Goal: Transaction & Acquisition: Purchase product/service

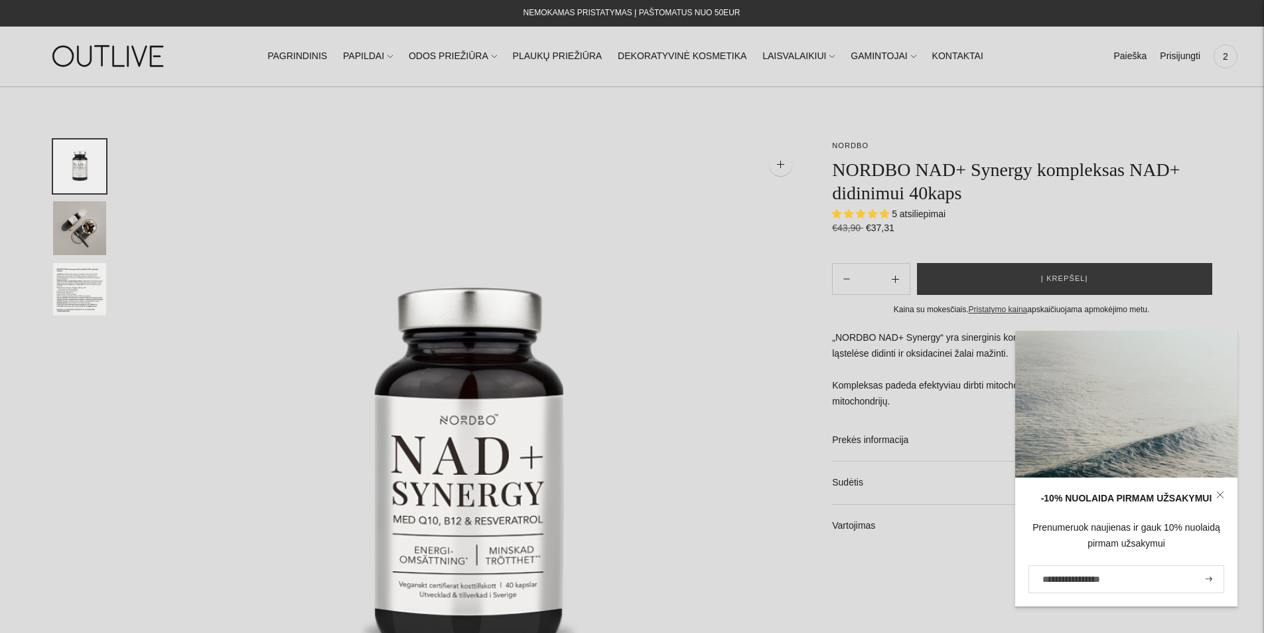
select select "**********"
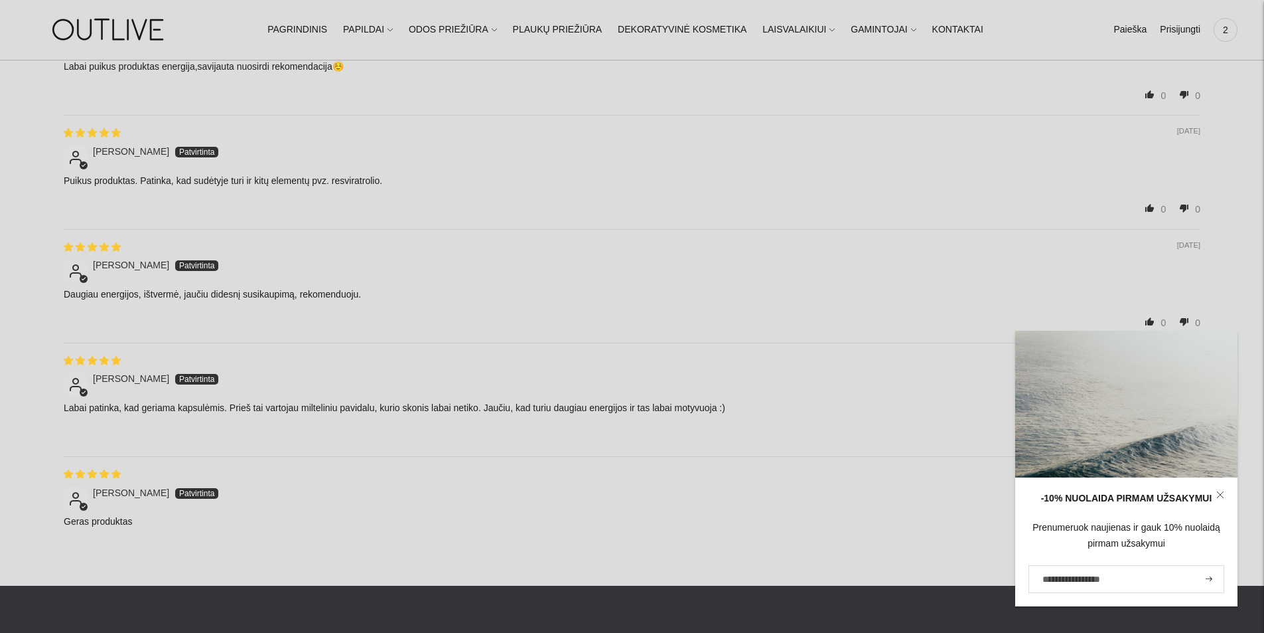
scroll to position [1527, 0]
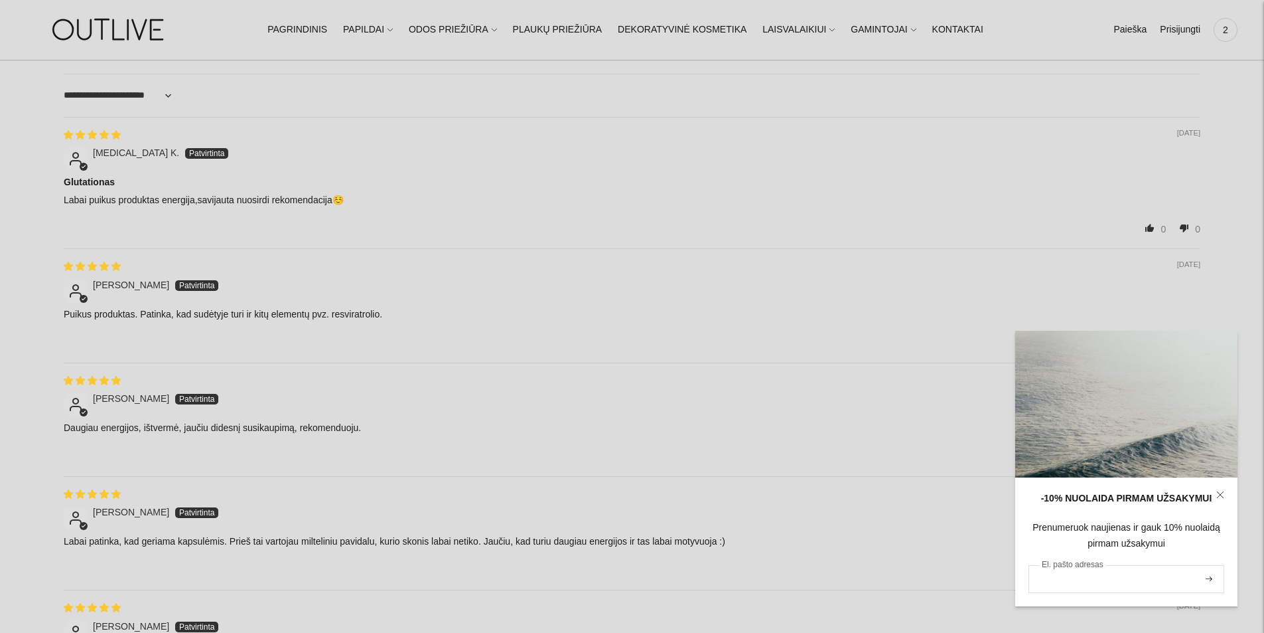
click at [1093, 583] on input "El. pašto adresas" at bounding box center [1127, 579] width 196 height 28
type input "**********"
click at [1208, 578] on icon "submit" at bounding box center [1209, 578] width 7 height 5
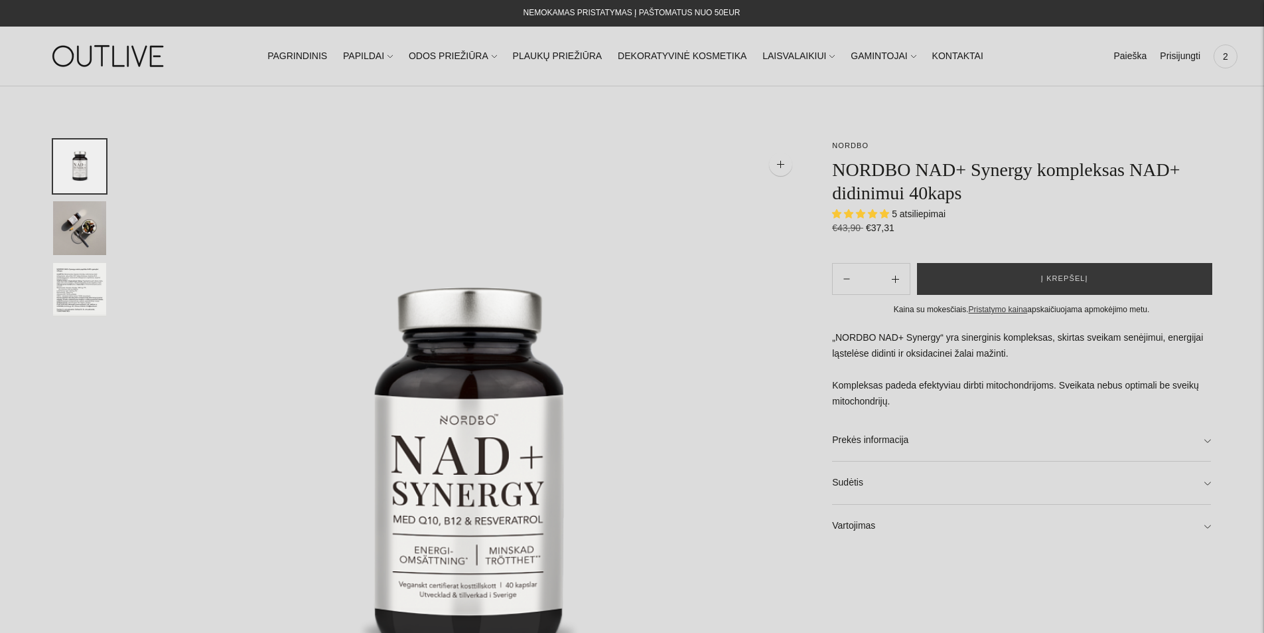
select select "**********"
click at [72, 230] on img "Translation missing: en.general.accessibility.image_thumbail" at bounding box center [79, 228] width 53 height 54
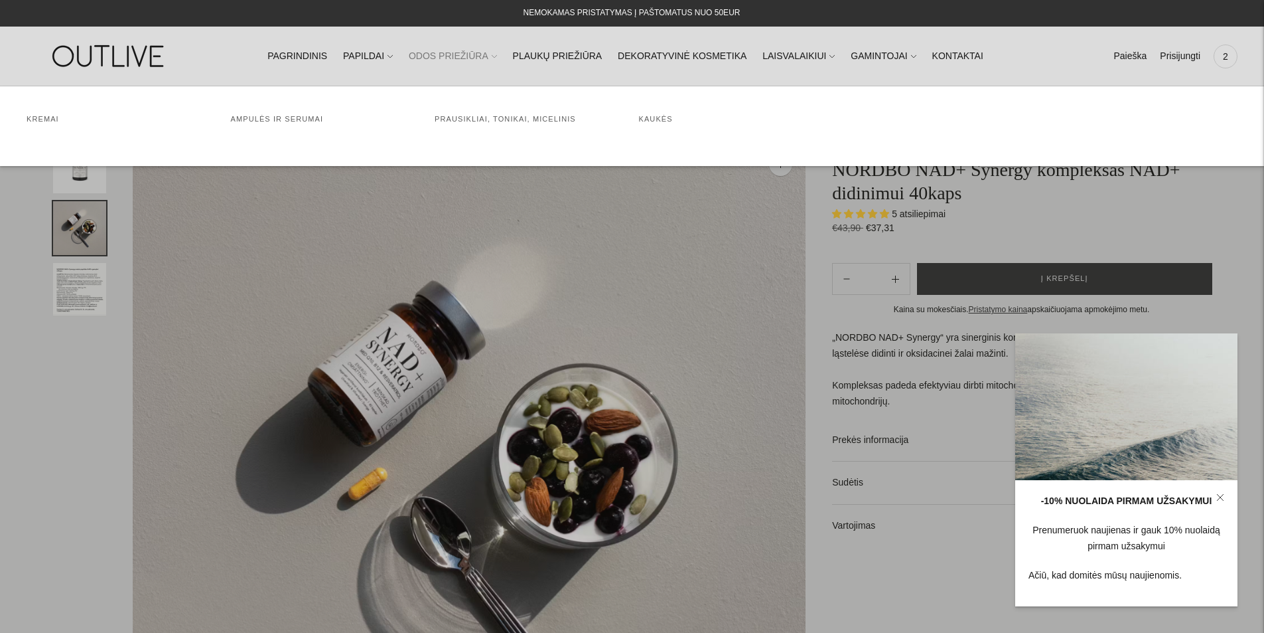
click at [467, 58] on link "ODOS PRIEŽIŪRA" at bounding box center [453, 56] width 88 height 29
click at [382, 54] on link "PAPILDAI" at bounding box center [368, 56] width 50 height 29
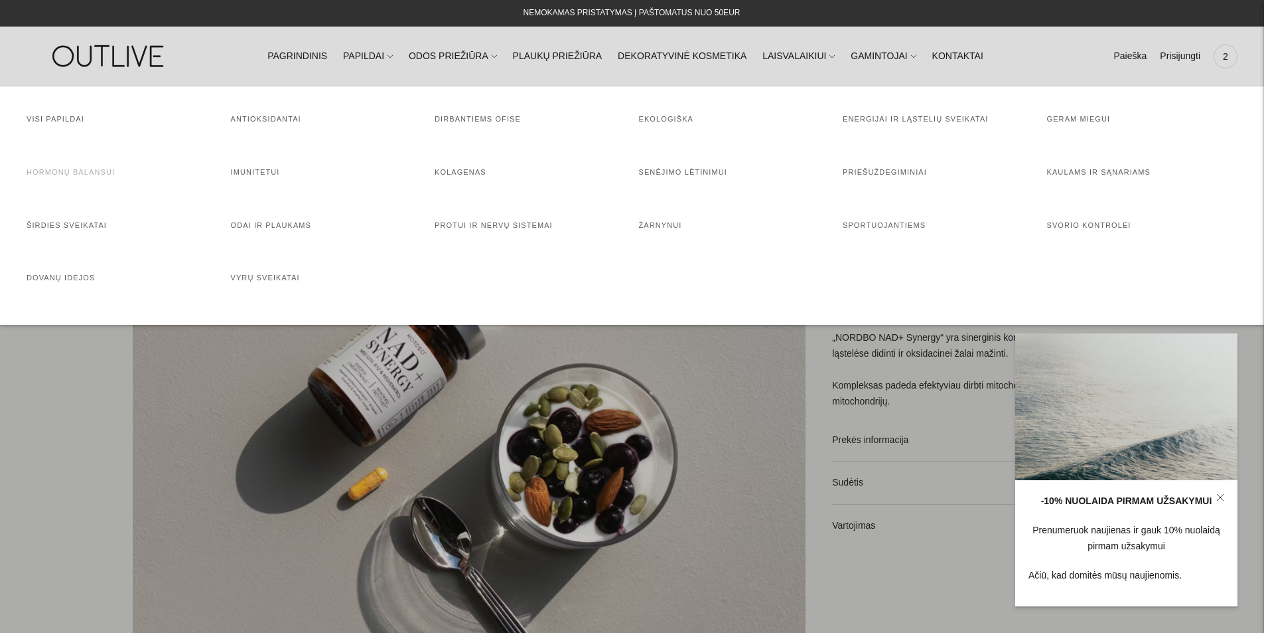
click at [91, 168] on link "Hormonų balansui" at bounding box center [71, 172] width 88 height 8
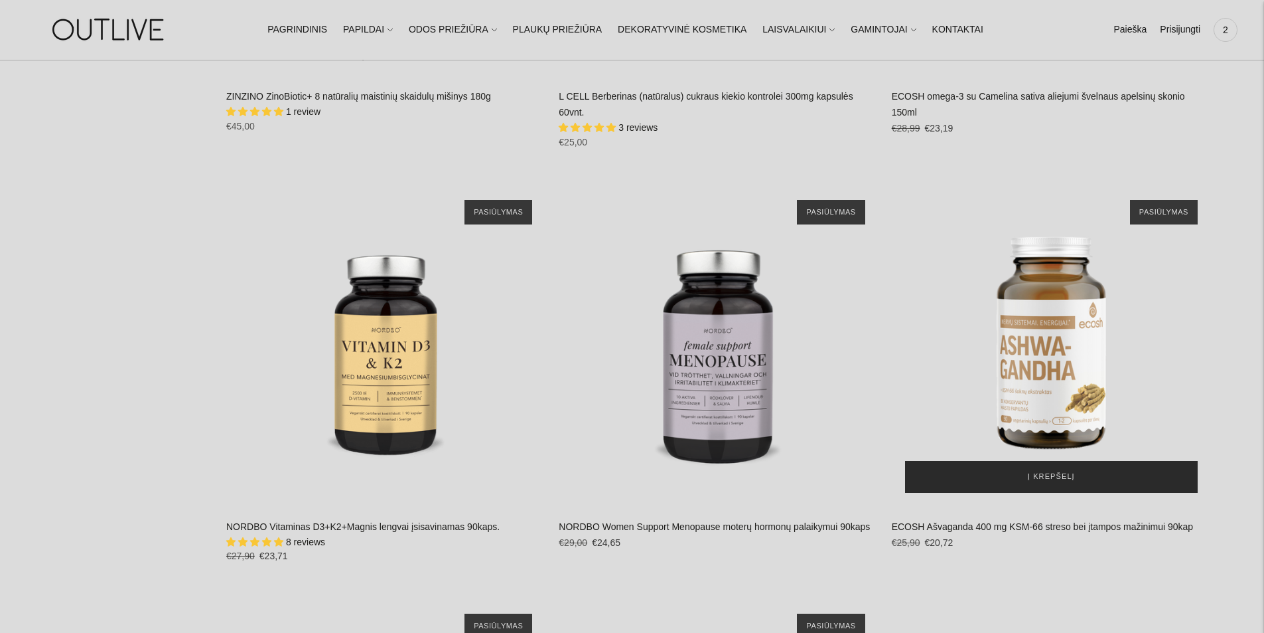
scroll to position [4912, 0]
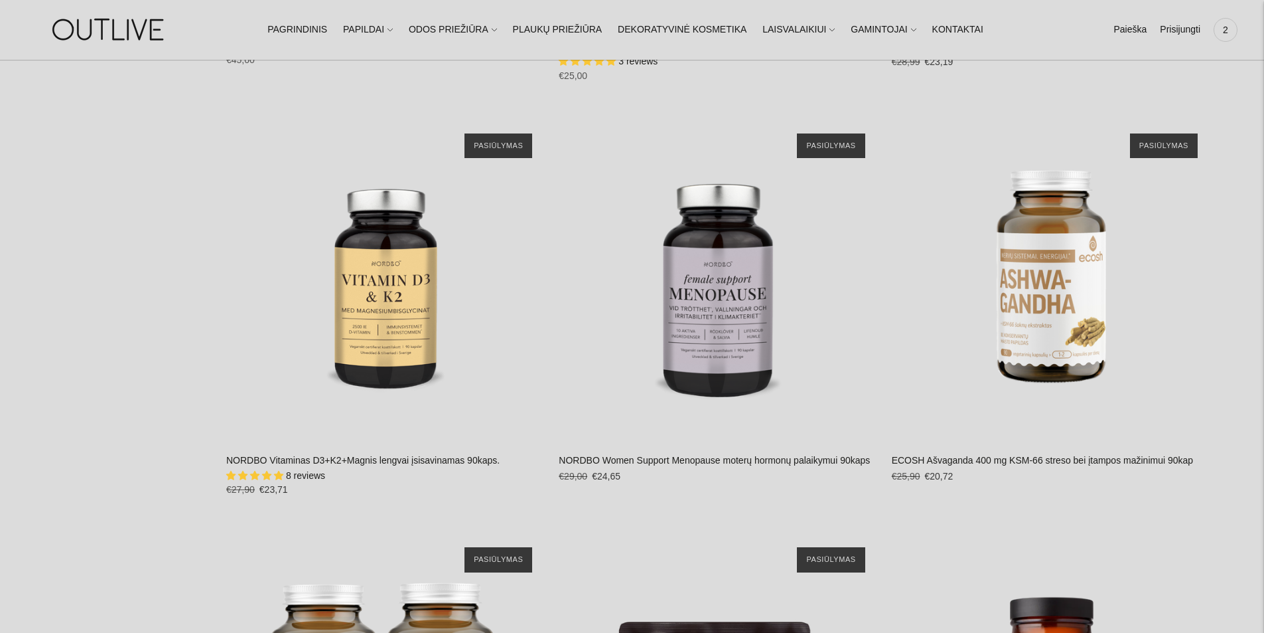
click at [701, 455] on link "NORDBO Women Support Menopause moterų hormonų palaikymui 90kaps" at bounding box center [714, 460] width 311 height 11
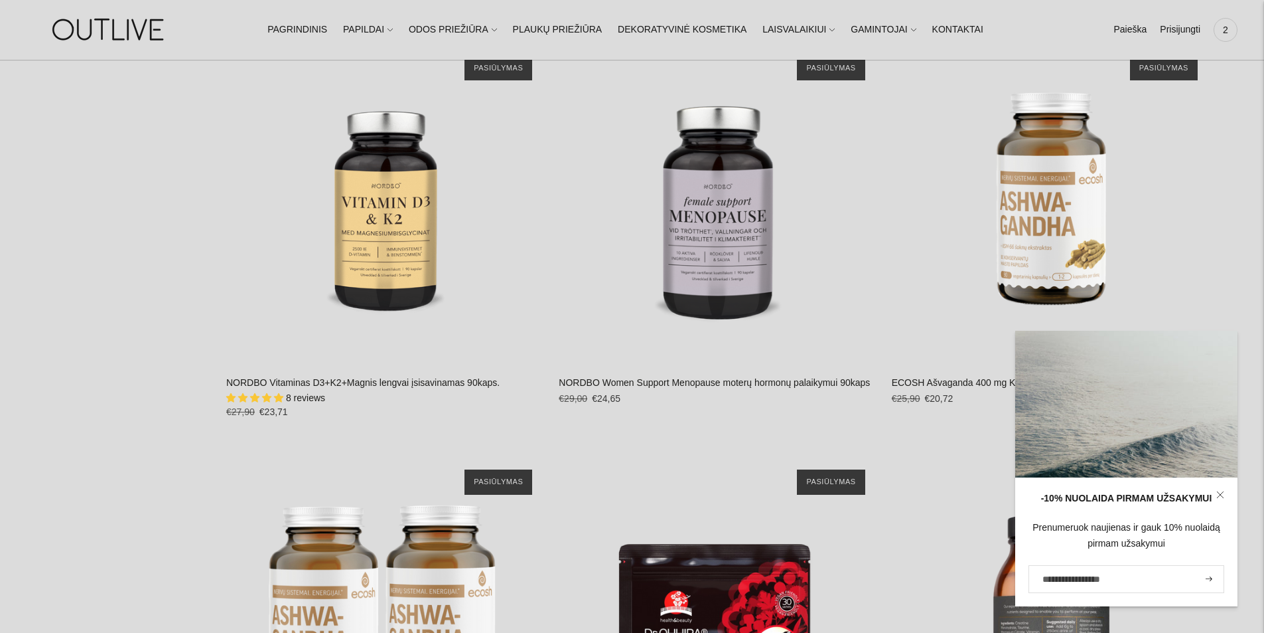
scroll to position [4978, 0]
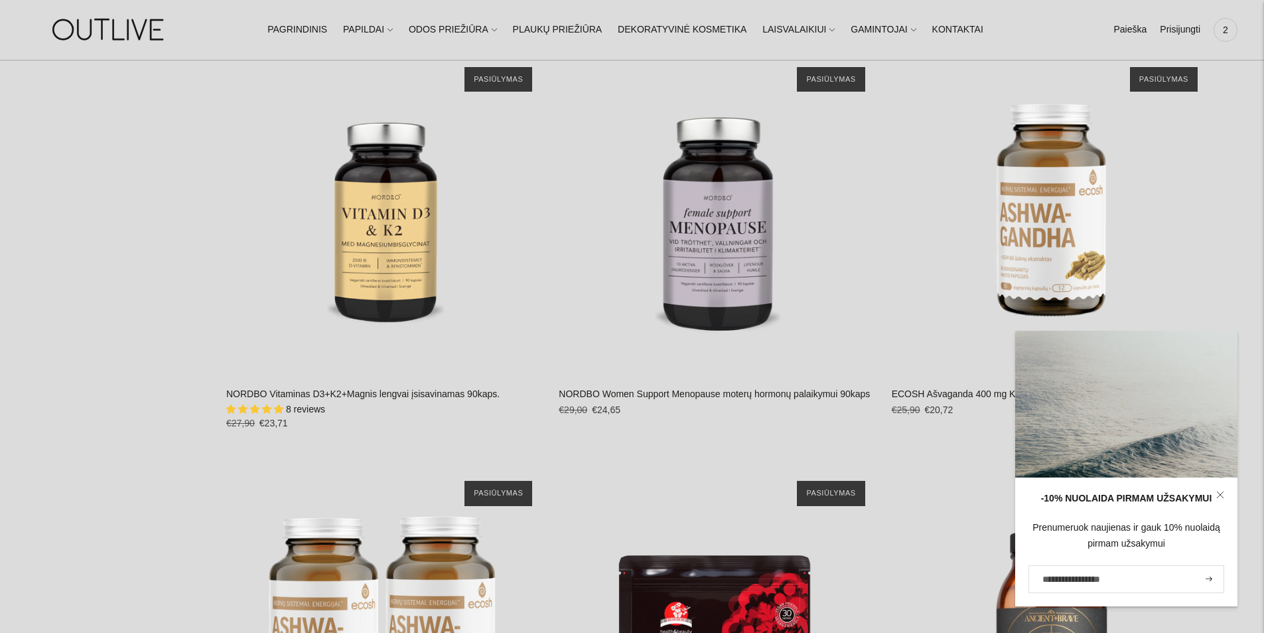
click at [955, 388] on link "ECOSH Ašvaganda 400 mg KSM-66 streso bei įtampos mažinimui 90kap" at bounding box center [1042, 393] width 301 height 11
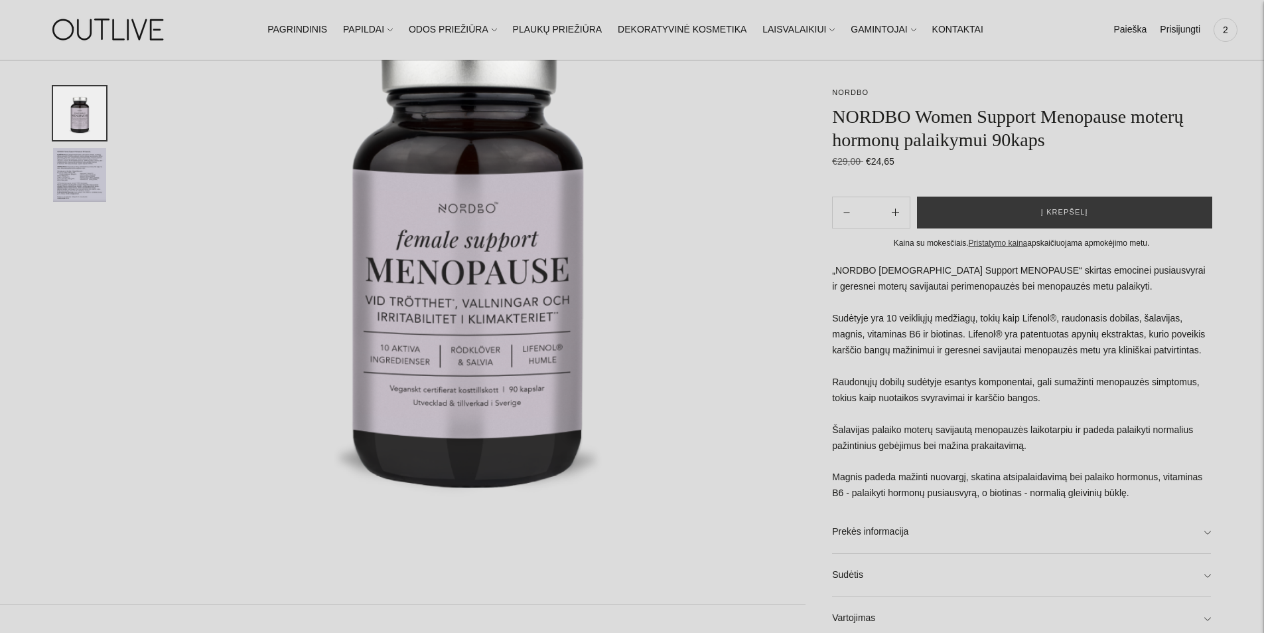
scroll to position [266, 0]
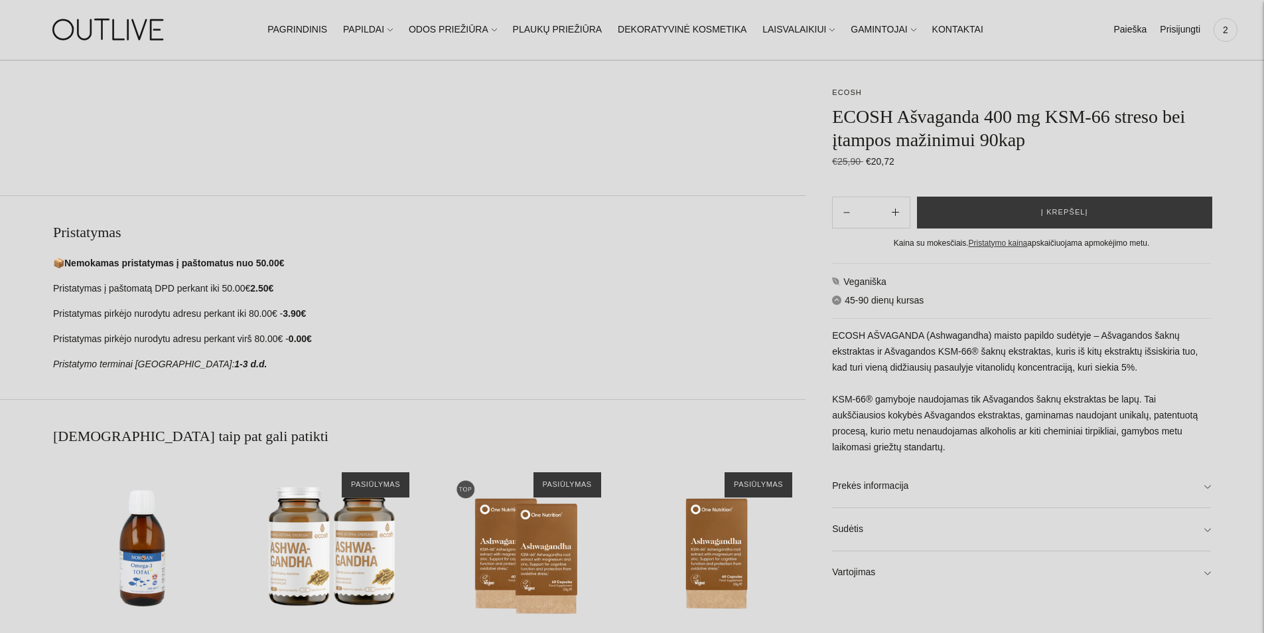
scroll to position [597, 0]
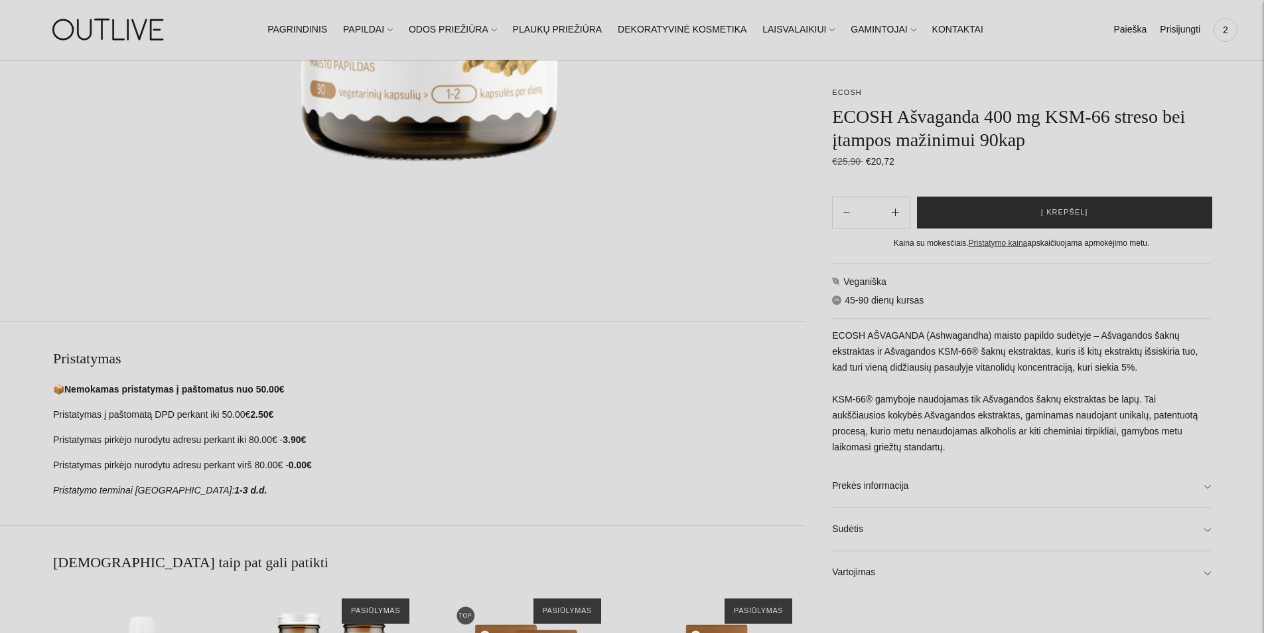
click at [1075, 216] on span "Į krepšelį" at bounding box center [1064, 212] width 47 height 13
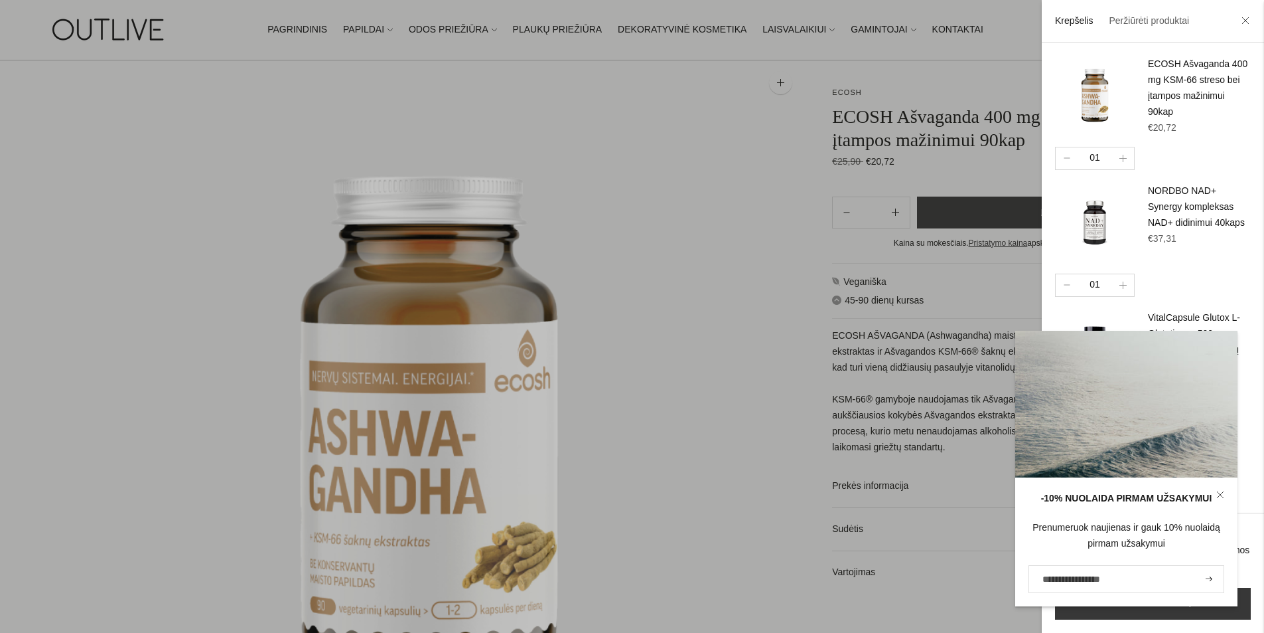
scroll to position [0, 0]
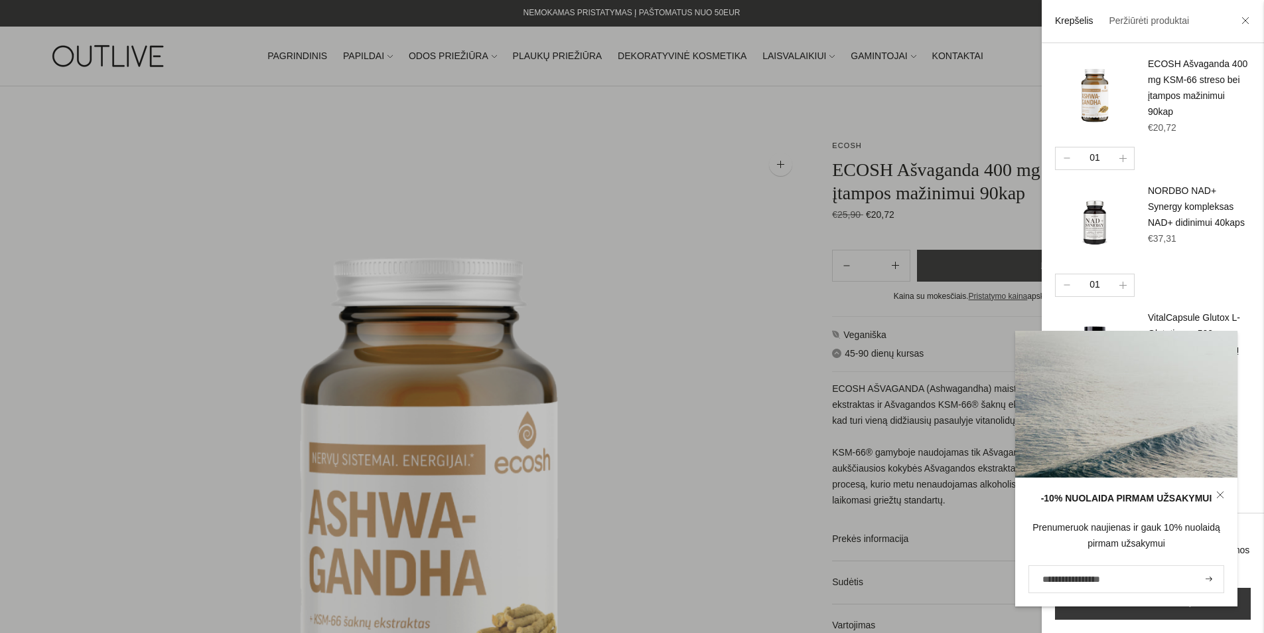
click at [1183, 153] on div "01" at bounding box center [1153, 155] width 196 height 29
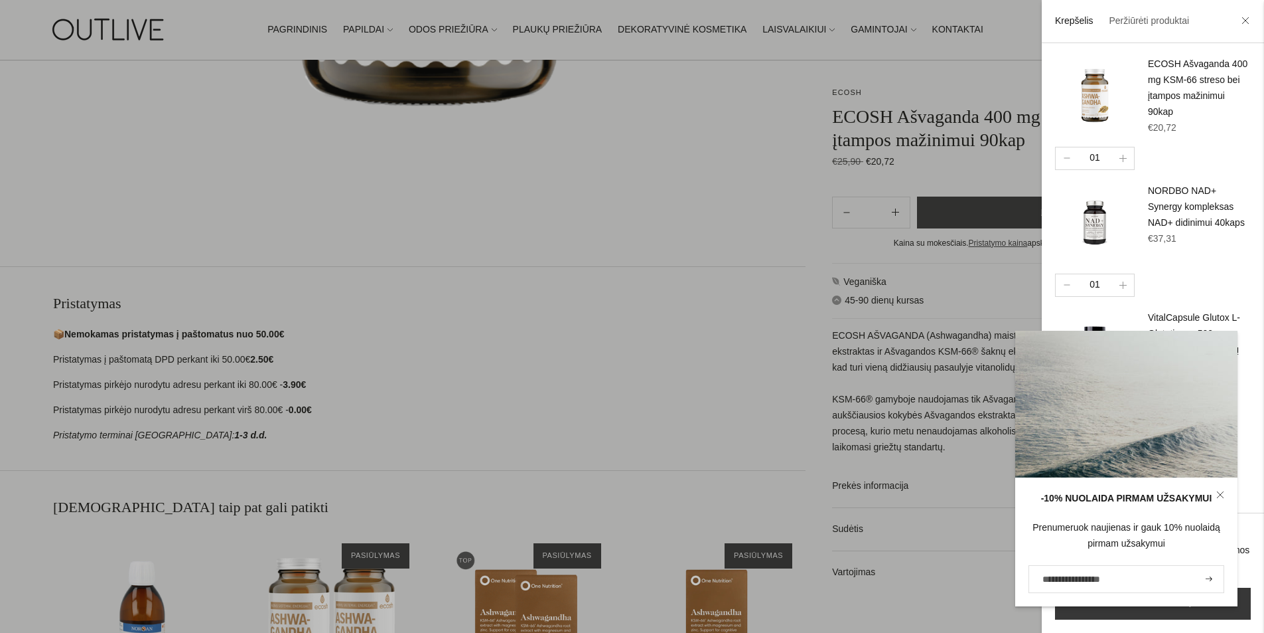
scroll to position [1062, 0]
